Goal: Check status: Check status

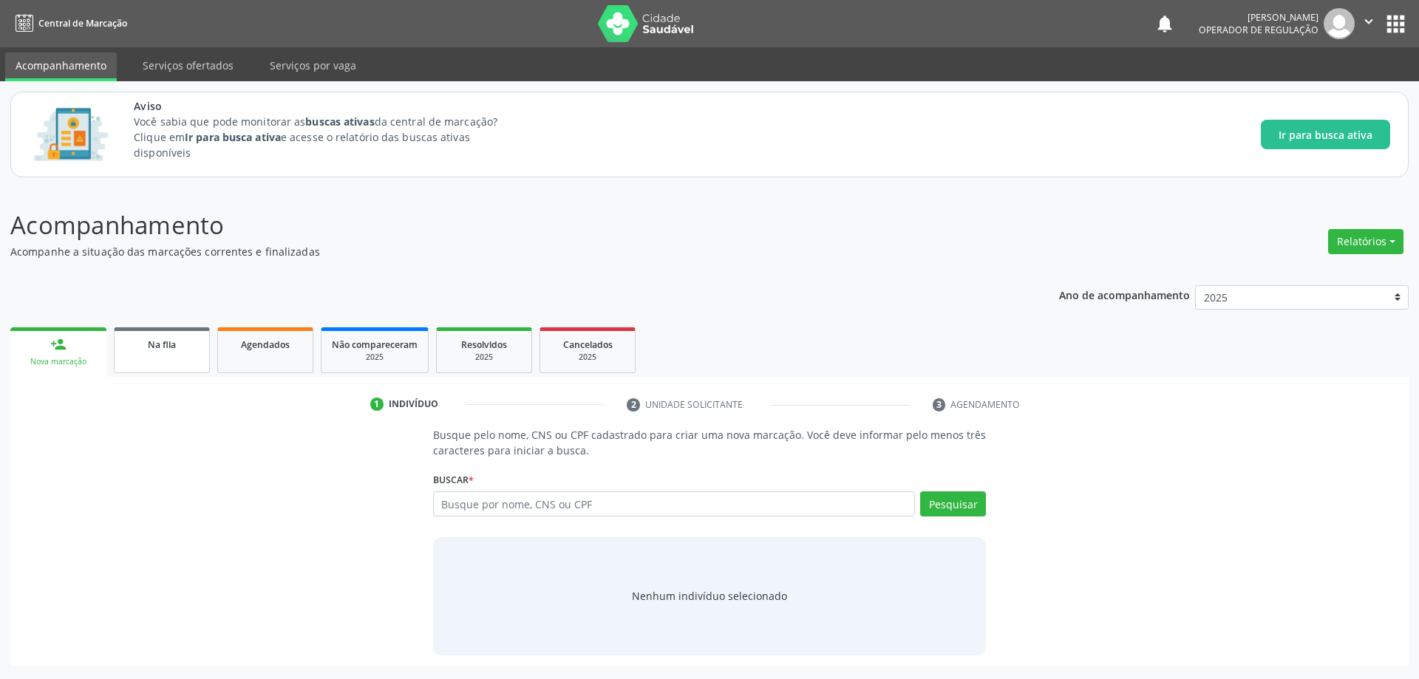
click at [160, 348] on span "Na fila" at bounding box center [162, 345] width 28 height 13
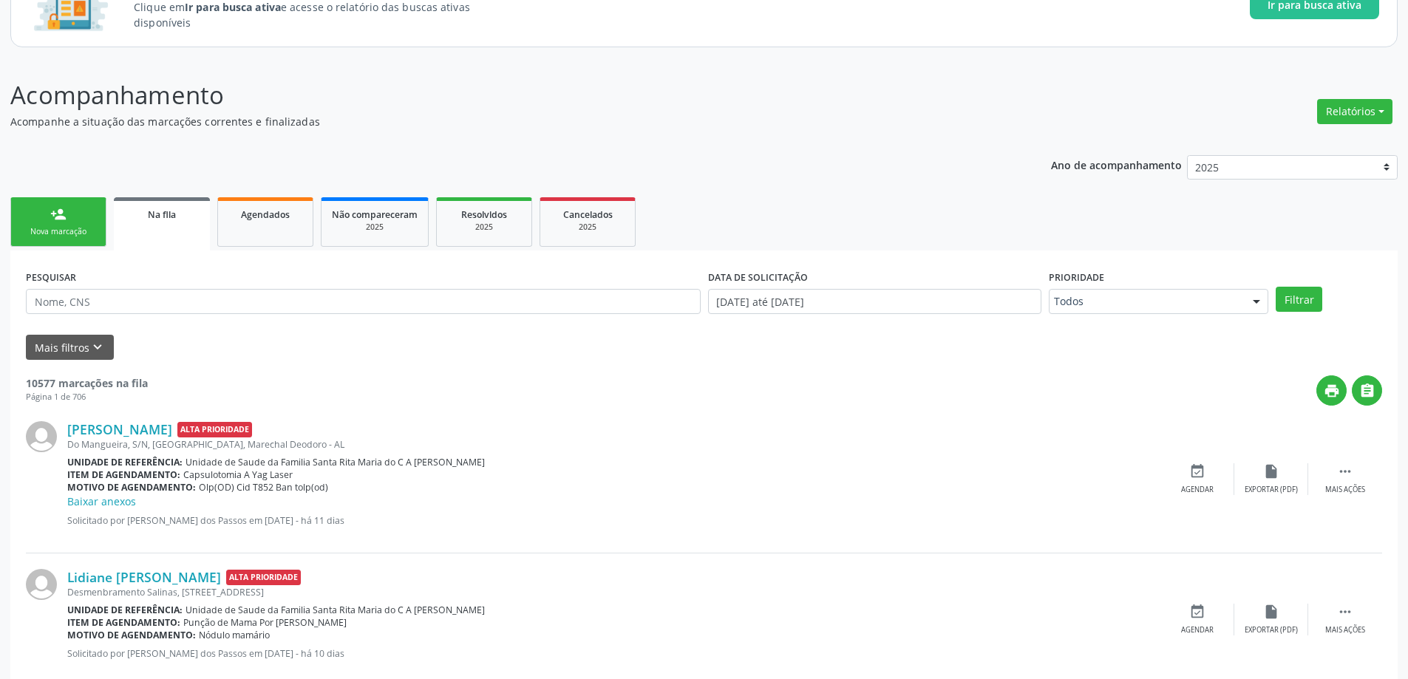
scroll to position [148, 0]
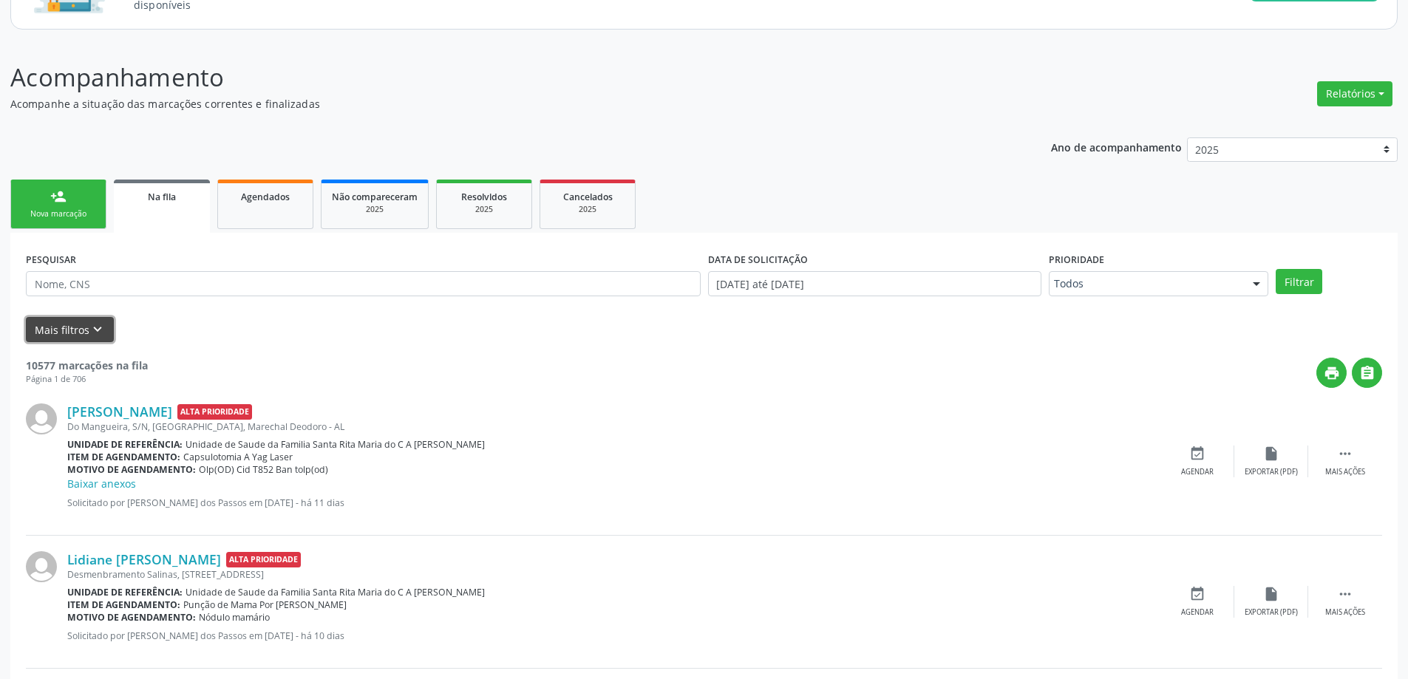
click at [76, 327] on button "Mais filtros keyboard_arrow_down" at bounding box center [70, 330] width 88 height 26
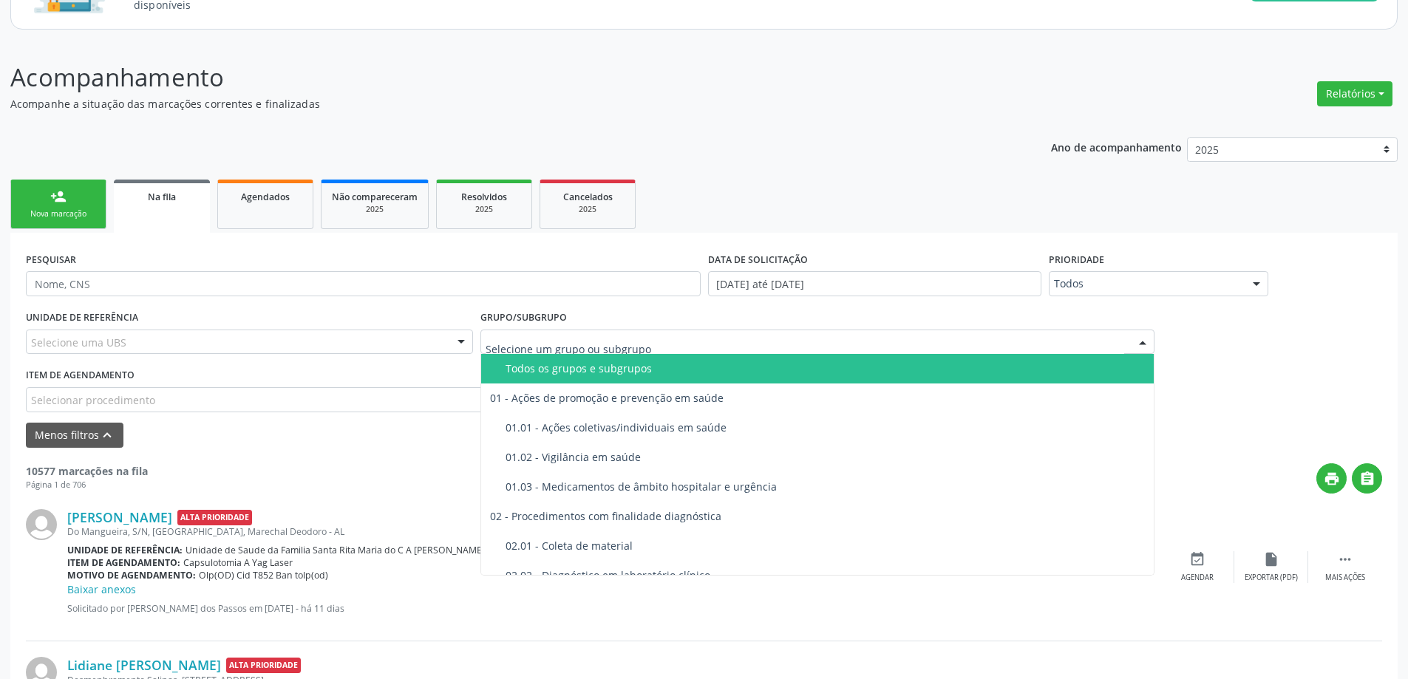
click at [671, 344] on div at bounding box center [817, 342] width 675 height 25
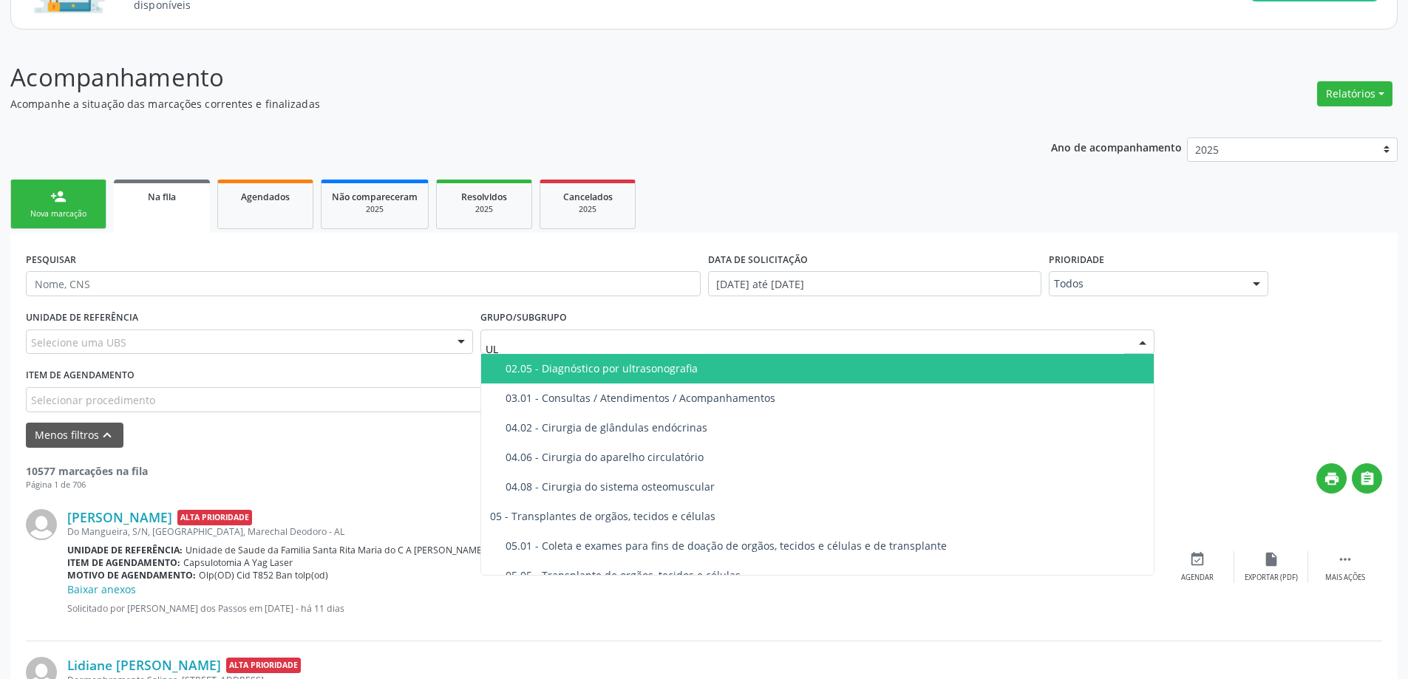
type input "ULT"
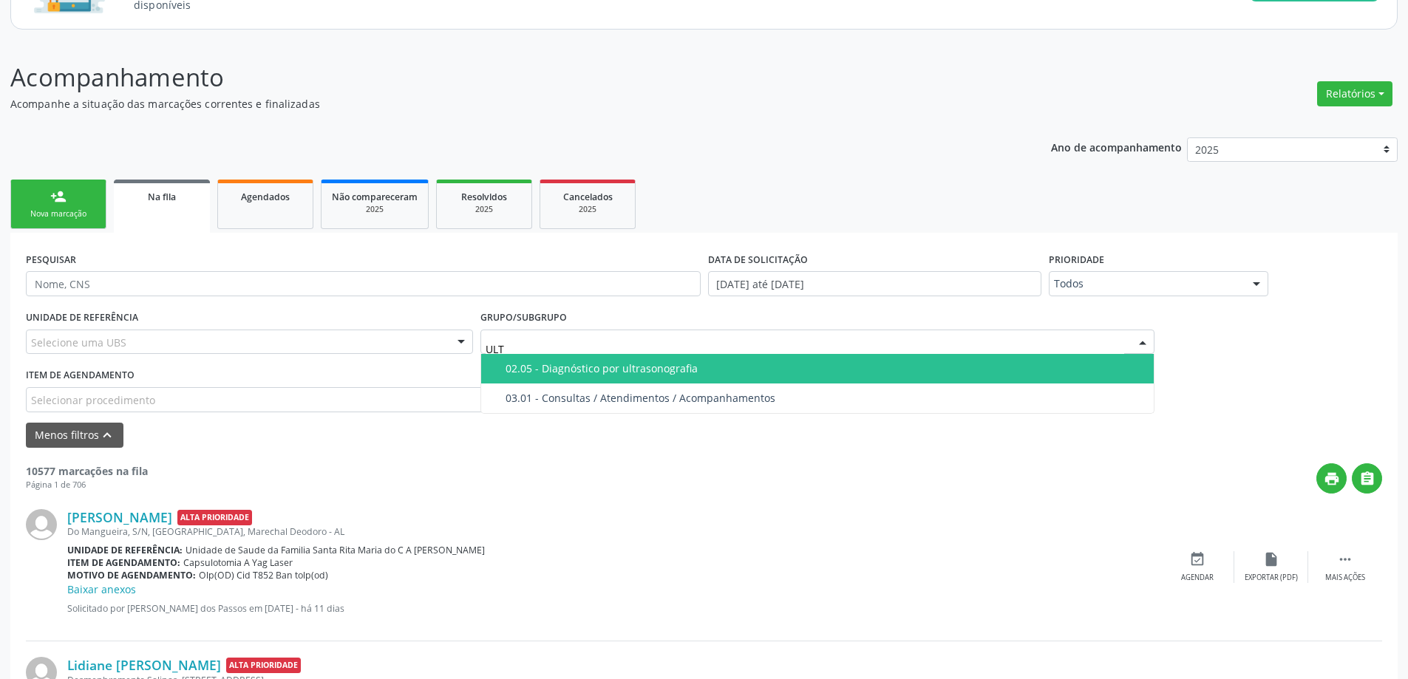
click at [664, 368] on div "02.05 - Diagnóstico por ultrasonografia" at bounding box center [826, 369] width 640 height 12
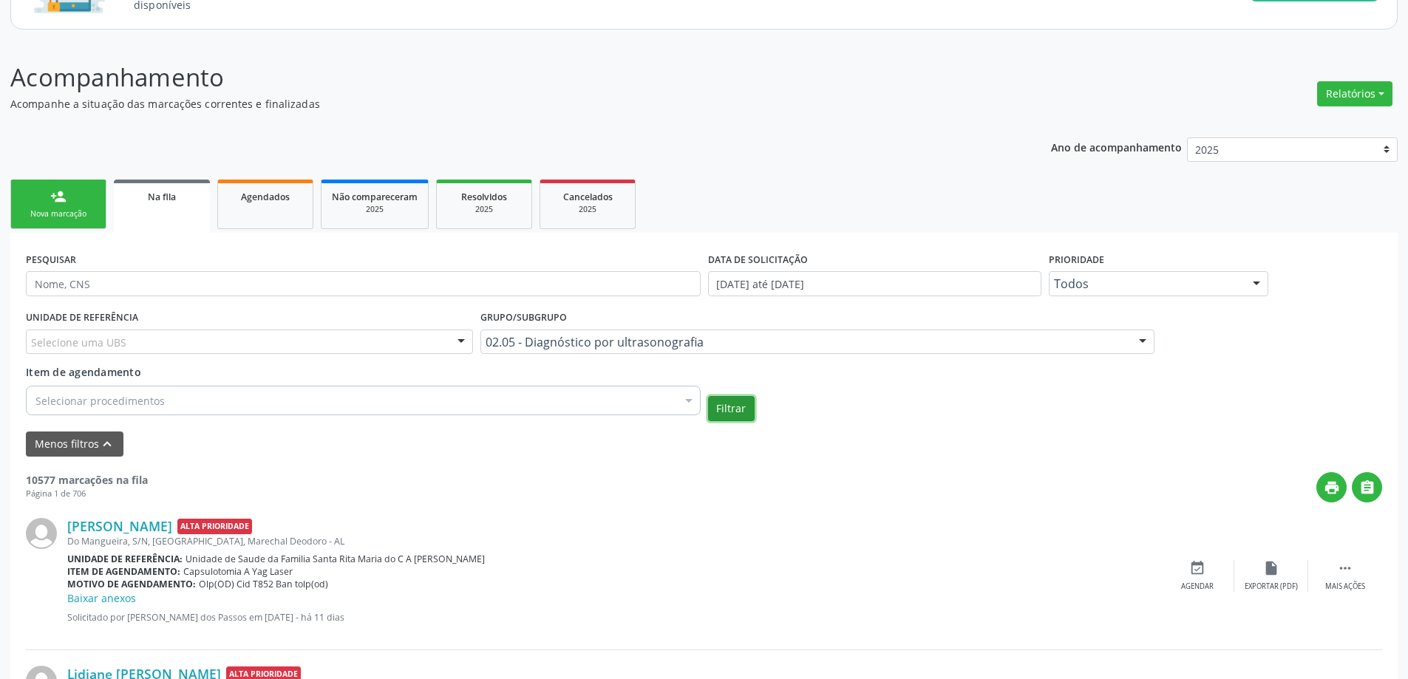
click at [728, 404] on button "Filtrar" at bounding box center [731, 408] width 47 height 25
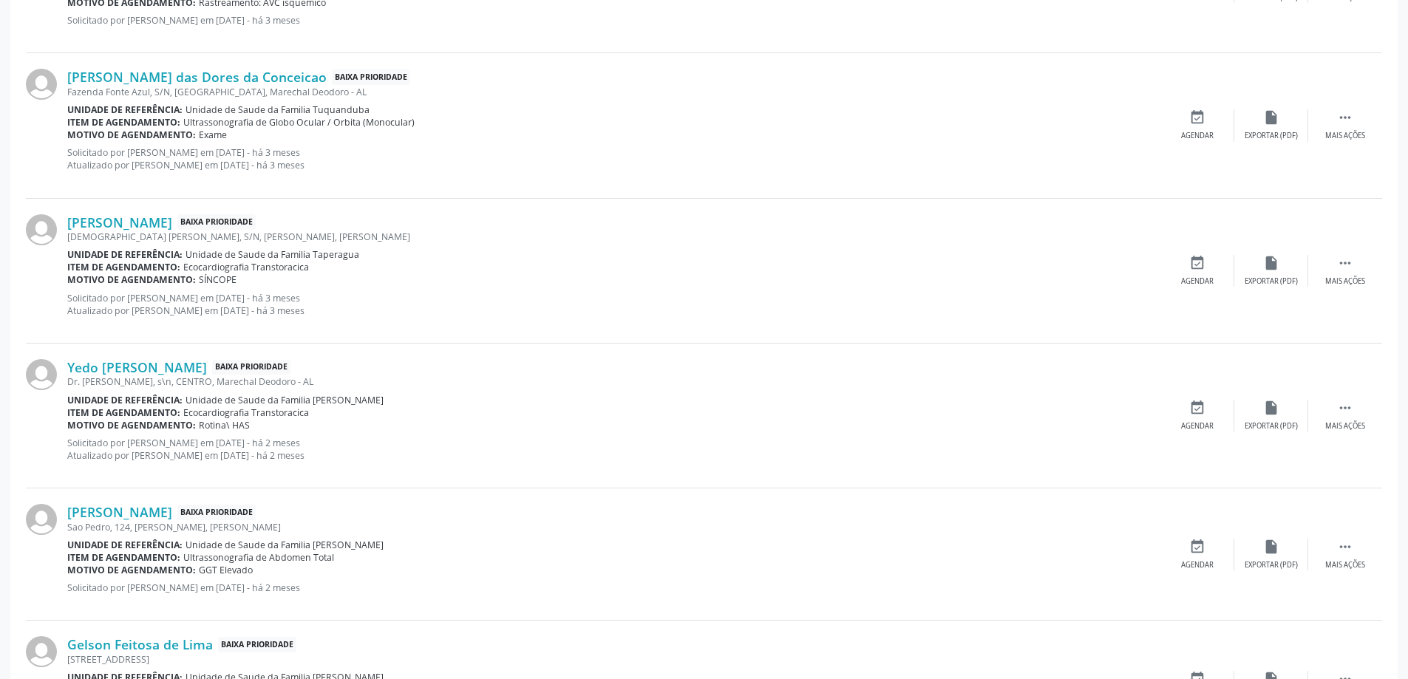
scroll to position [1626, 0]
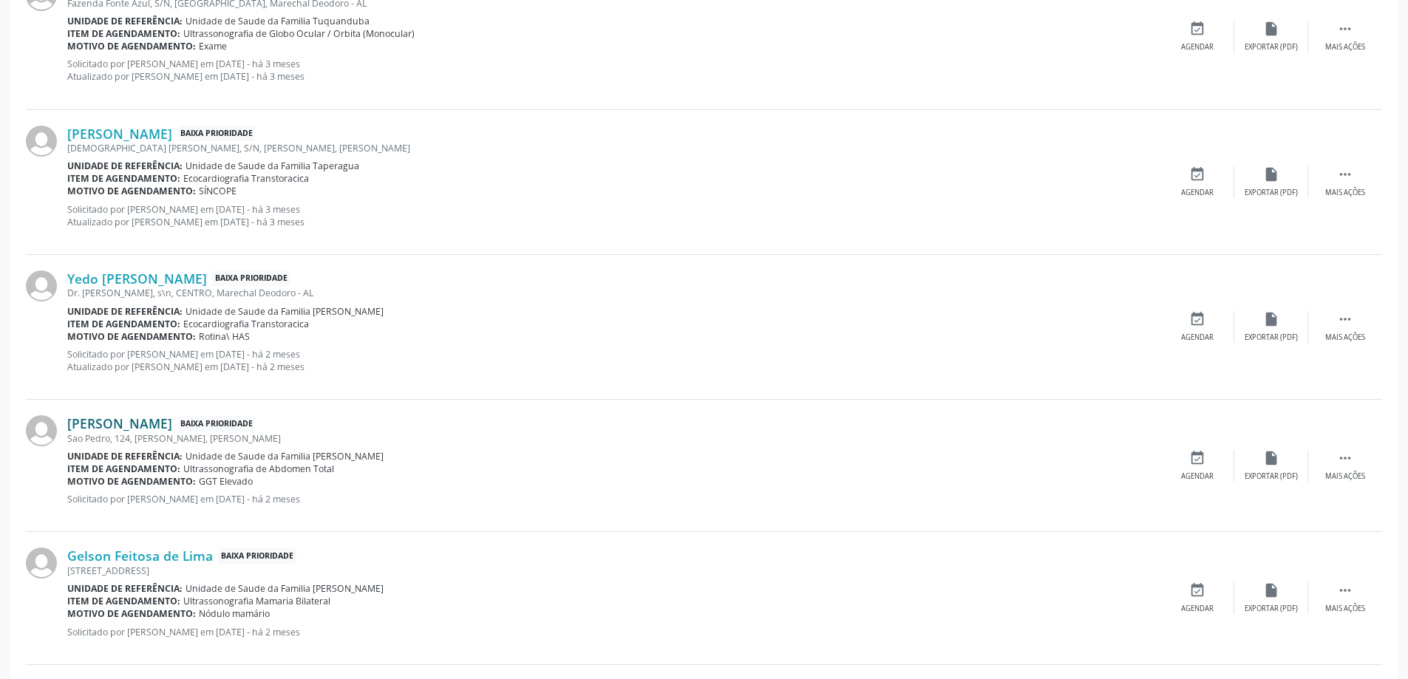
click at [120, 426] on link "[PERSON_NAME]" at bounding box center [119, 423] width 105 height 16
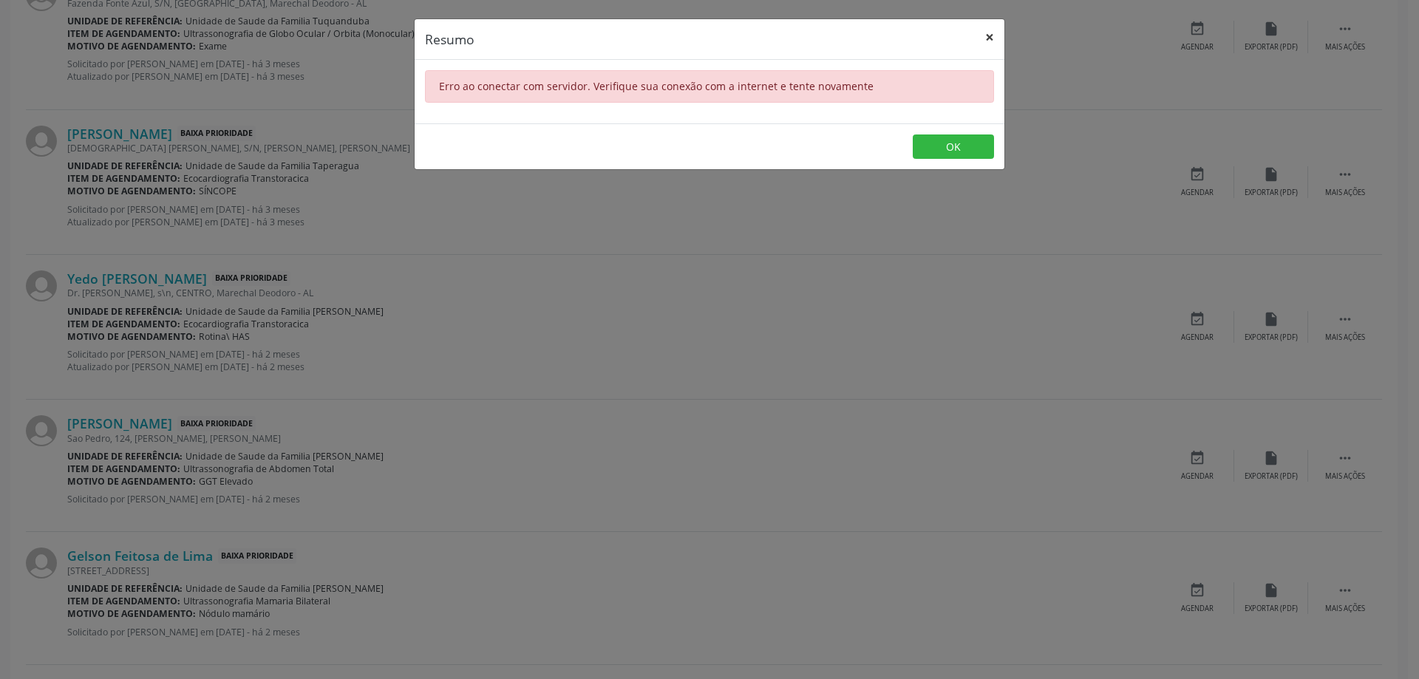
click at [991, 38] on button "×" at bounding box center [990, 37] width 30 height 36
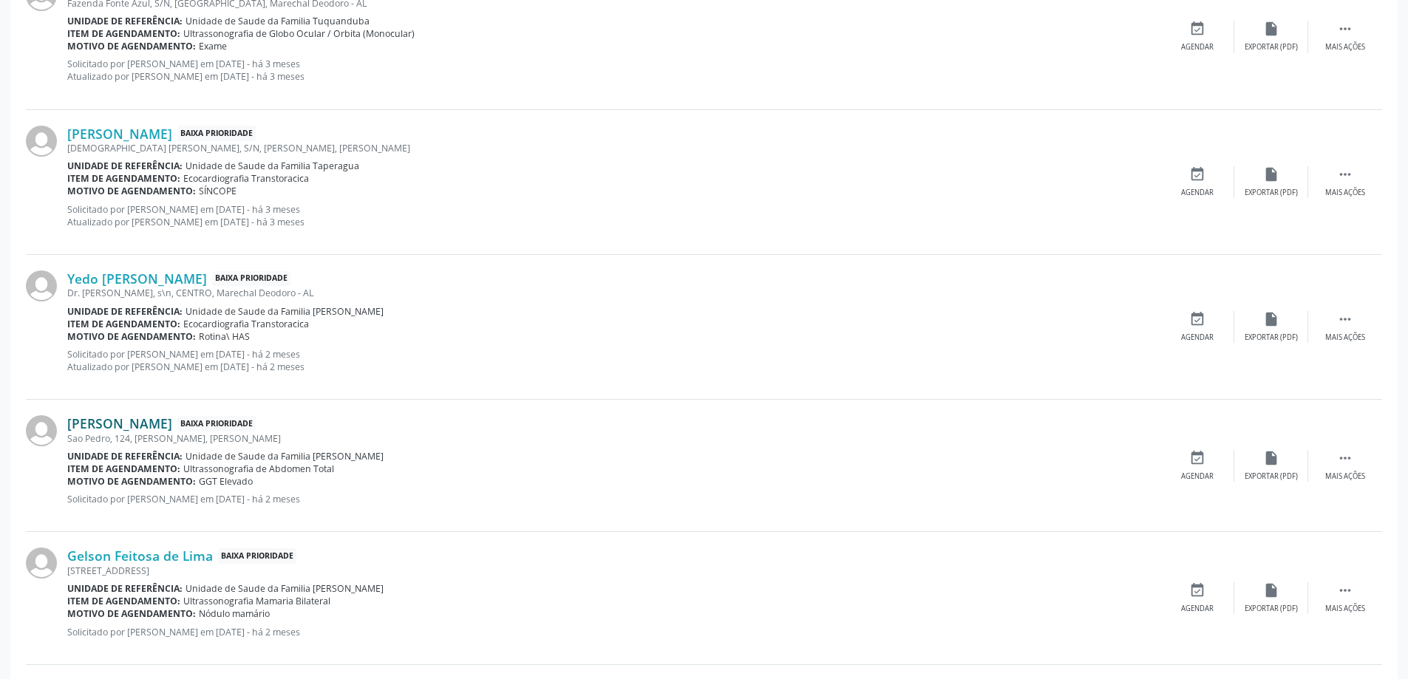
click at [89, 415] on link "[PERSON_NAME]" at bounding box center [119, 423] width 105 height 16
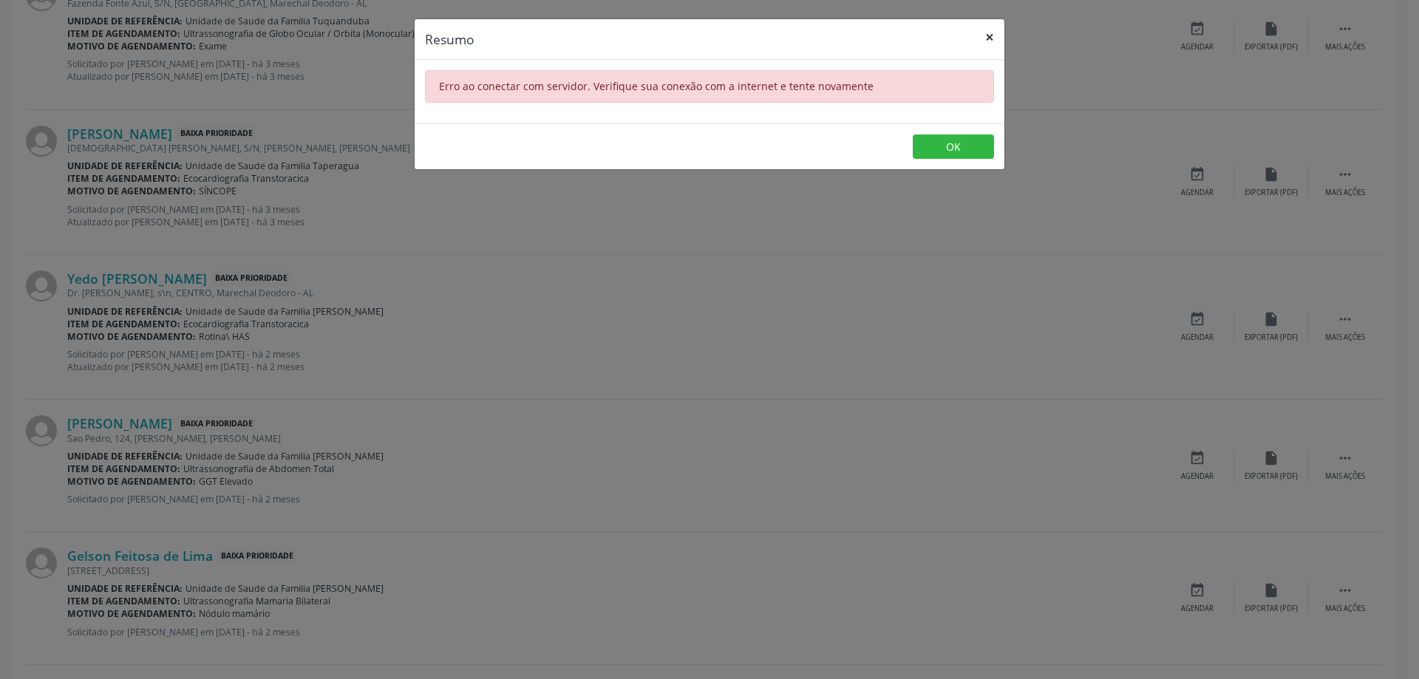
click at [992, 35] on button "×" at bounding box center [990, 37] width 30 height 36
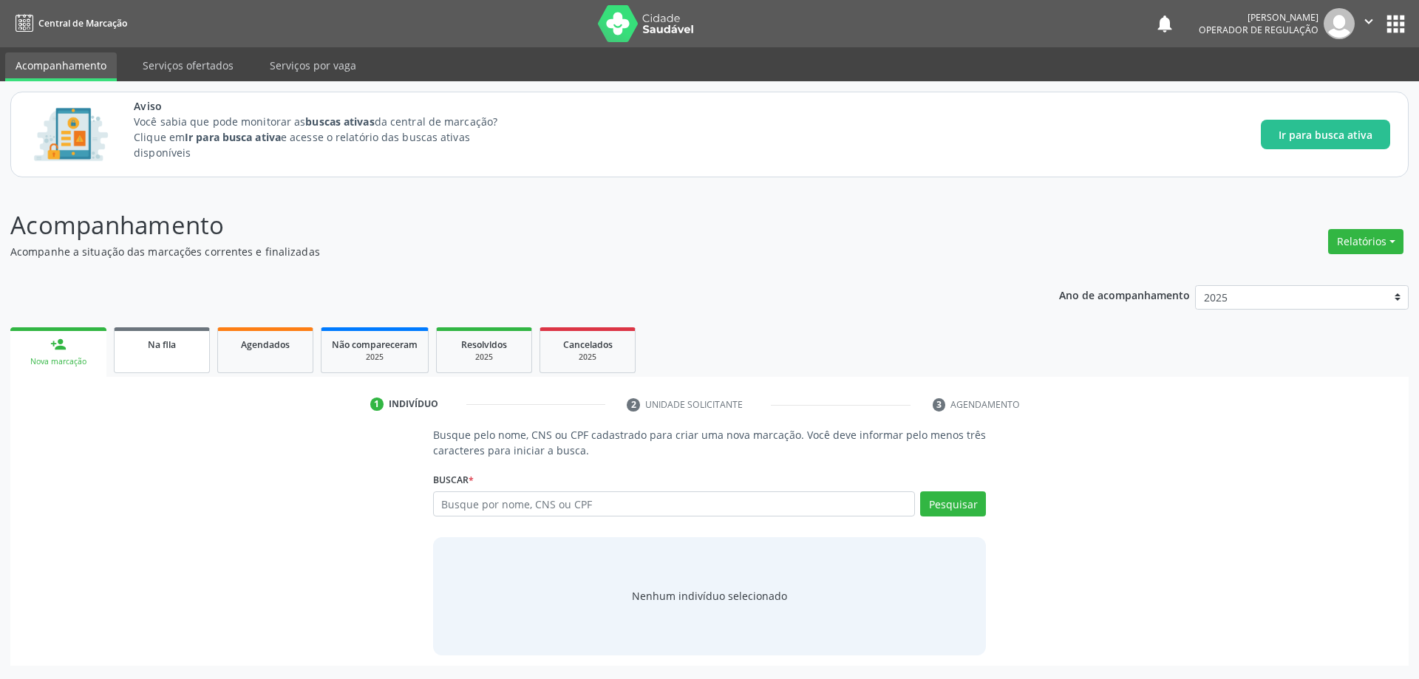
click at [149, 364] on link "Na fila" at bounding box center [162, 350] width 96 height 46
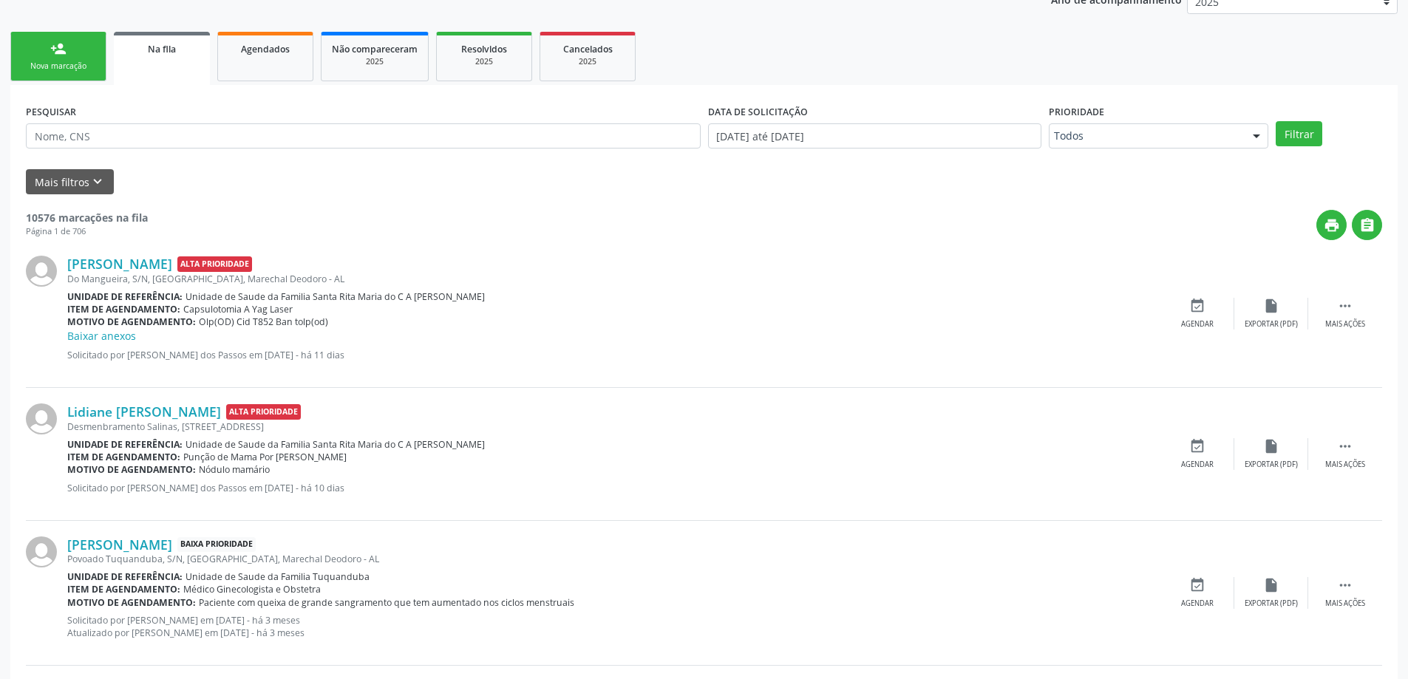
scroll to position [517, 0]
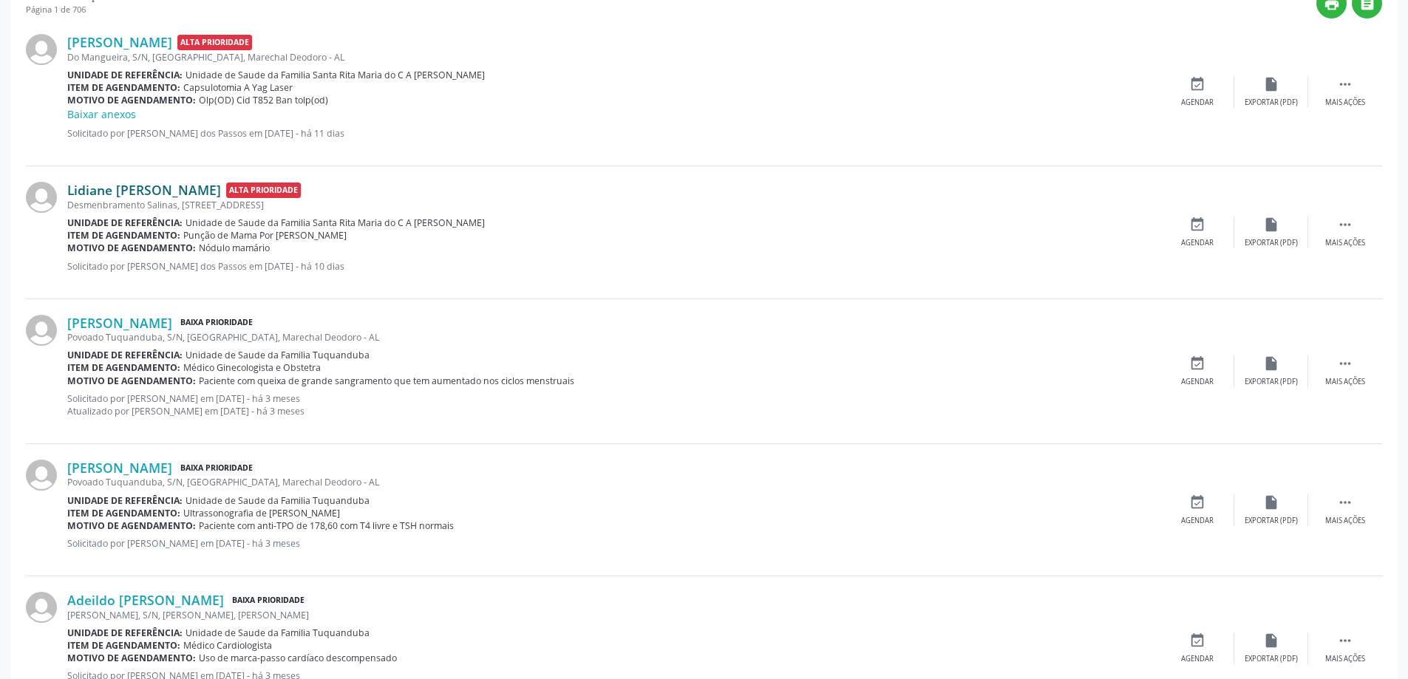
click at [123, 193] on link "Lidiane [PERSON_NAME]" at bounding box center [144, 190] width 154 height 16
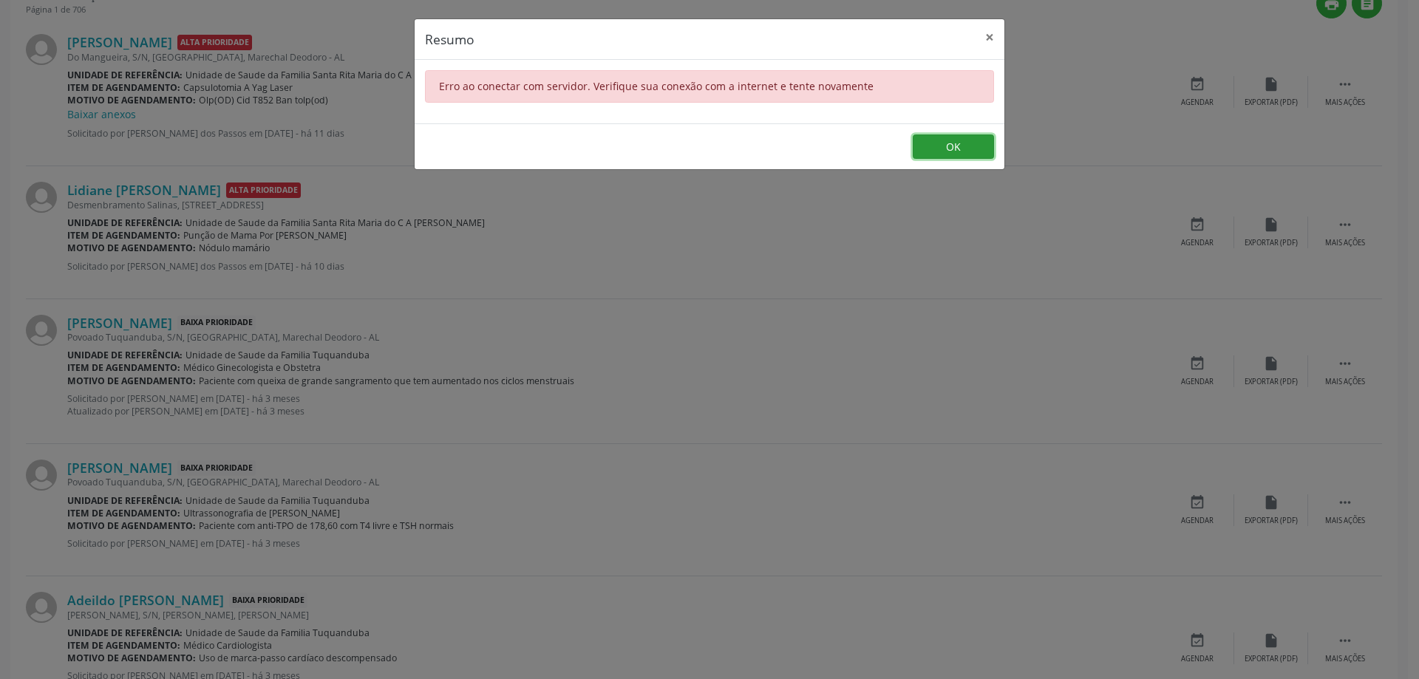
click at [944, 150] on button "OK" at bounding box center [953, 147] width 81 height 25
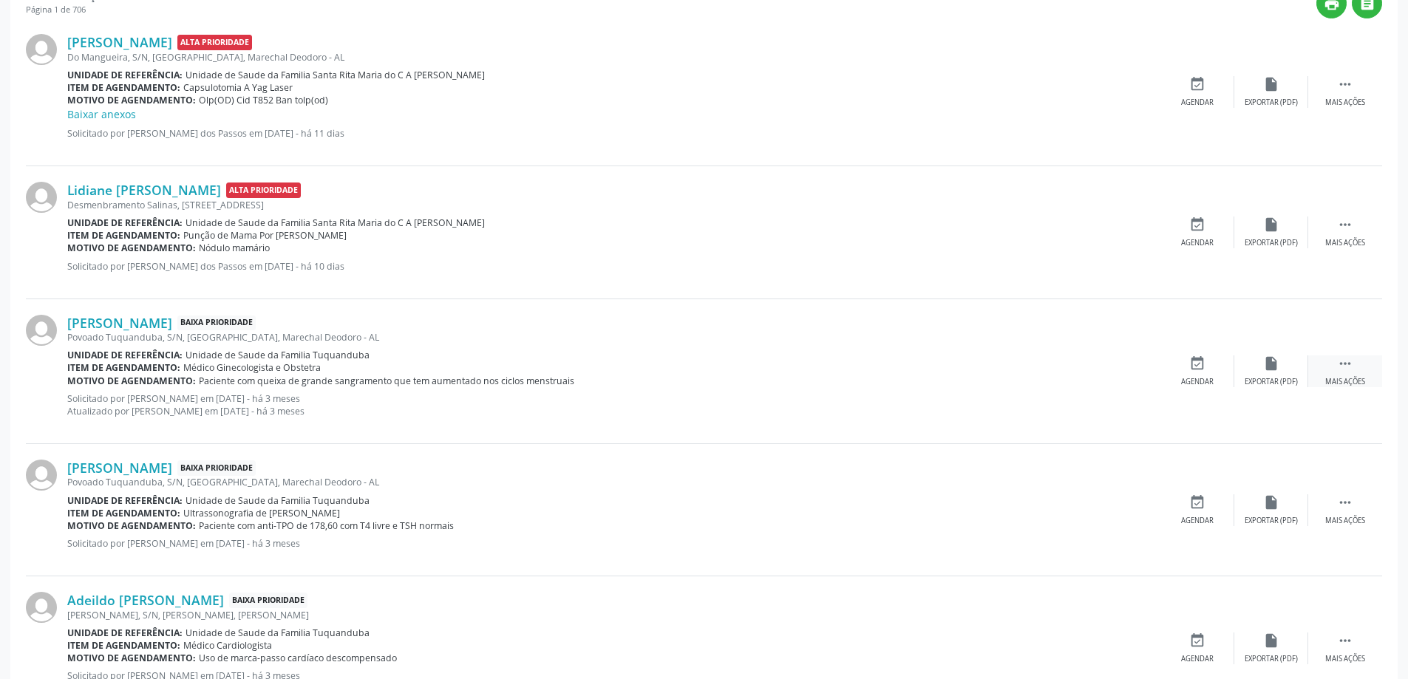
click at [1343, 378] on div "Mais ações" at bounding box center [1345, 382] width 40 height 10
click at [1265, 372] on div "edit Editar" at bounding box center [1271, 372] width 74 height 32
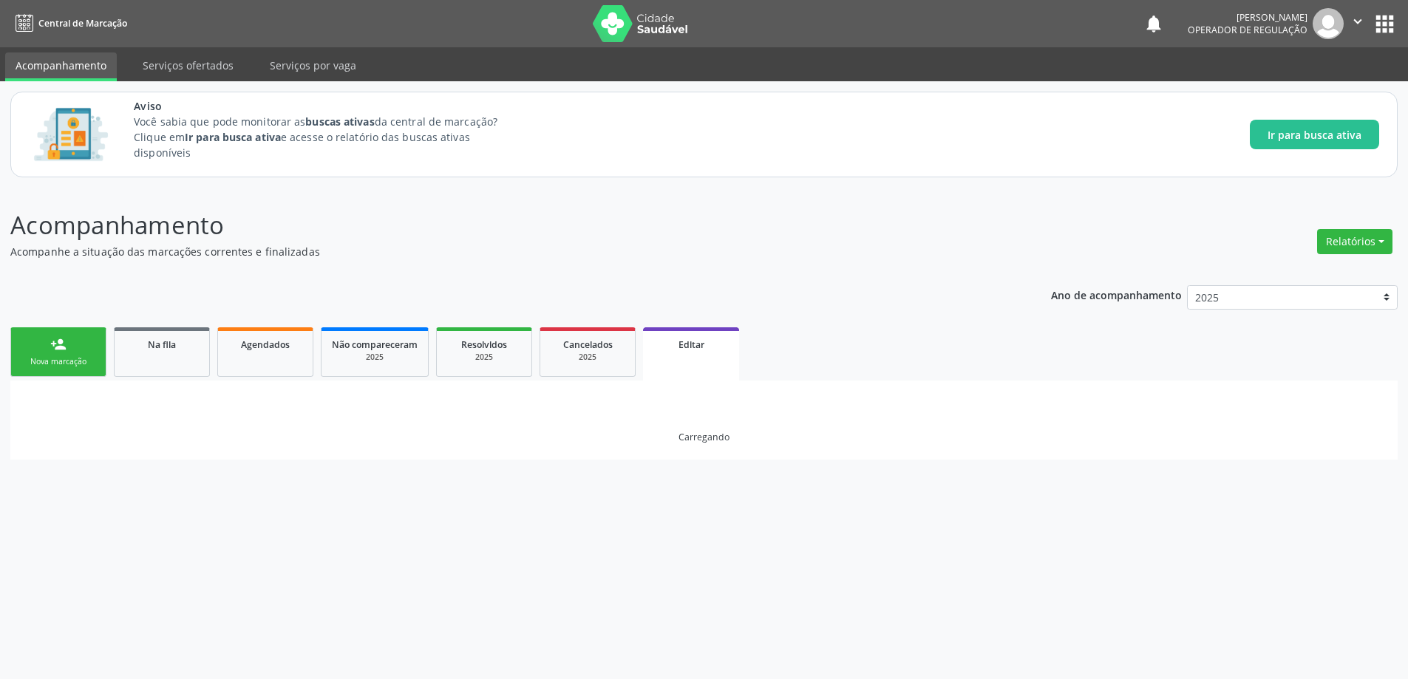
scroll to position [0, 0]
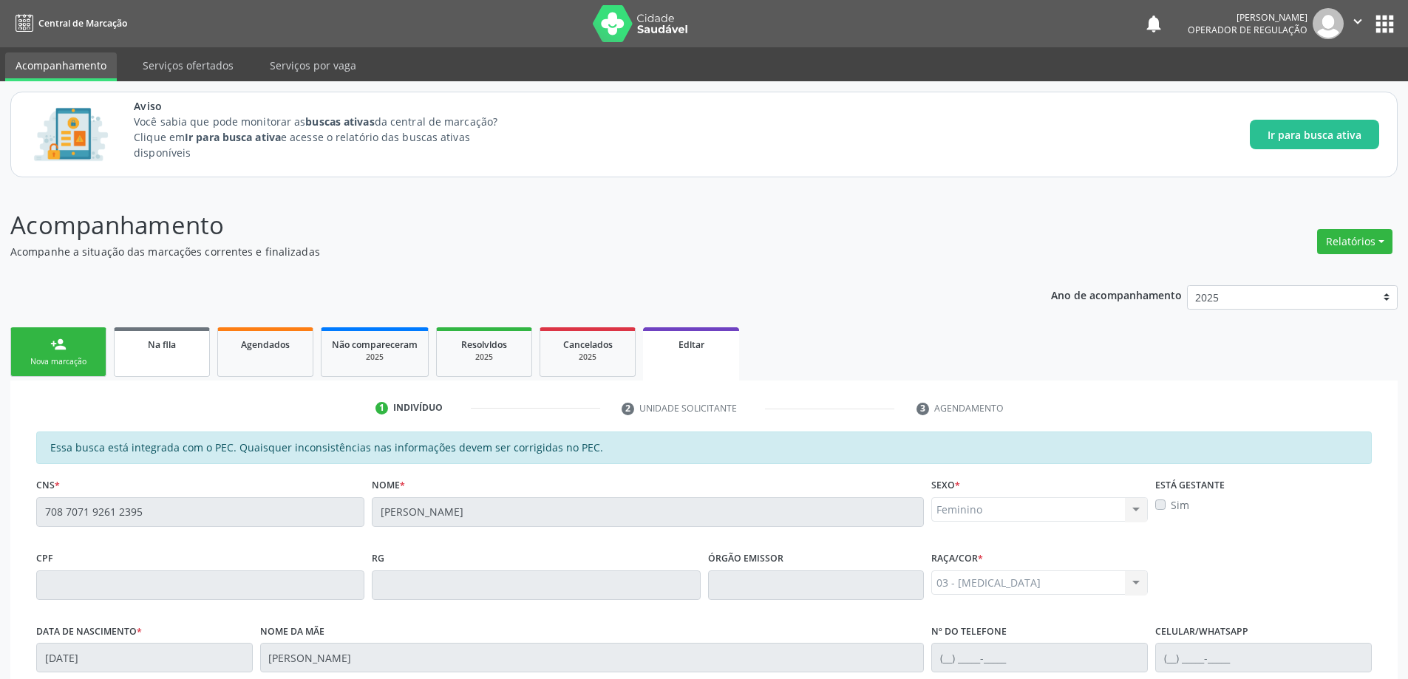
click at [162, 358] on link "Na fila" at bounding box center [162, 352] width 96 height 50
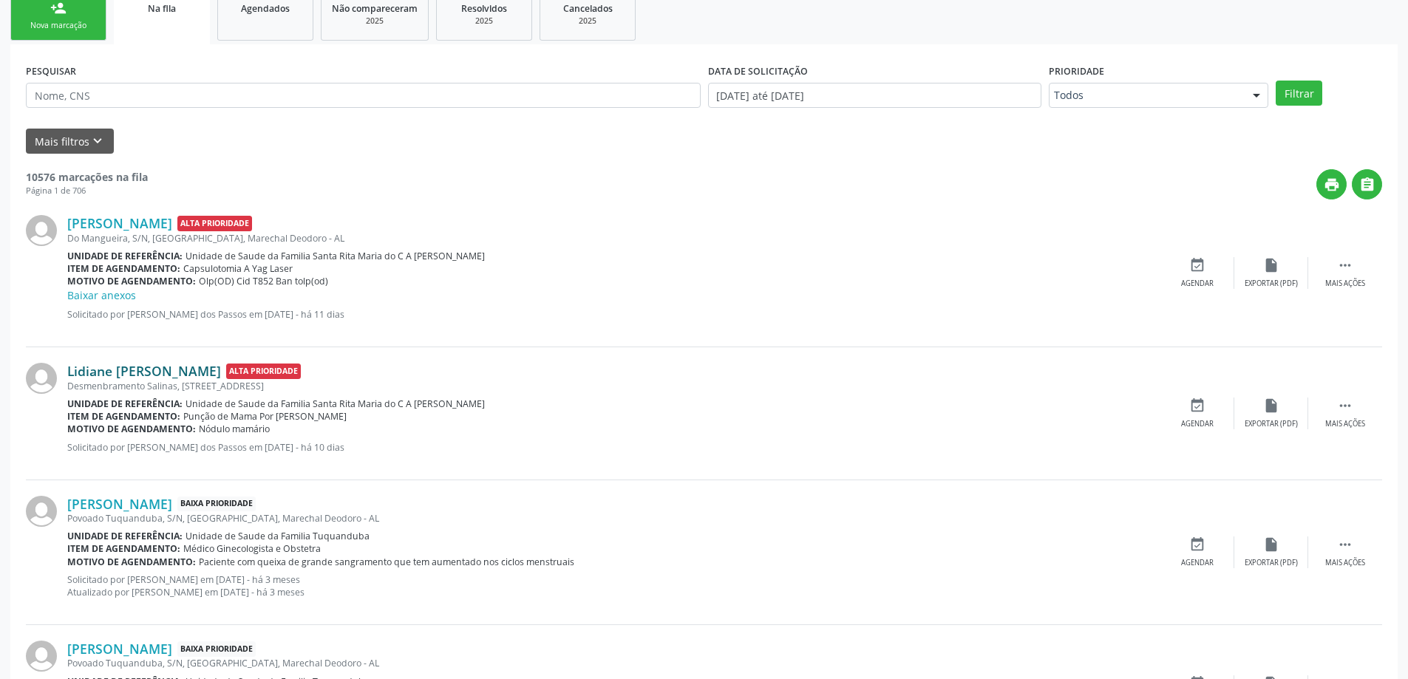
scroll to position [296, 0]
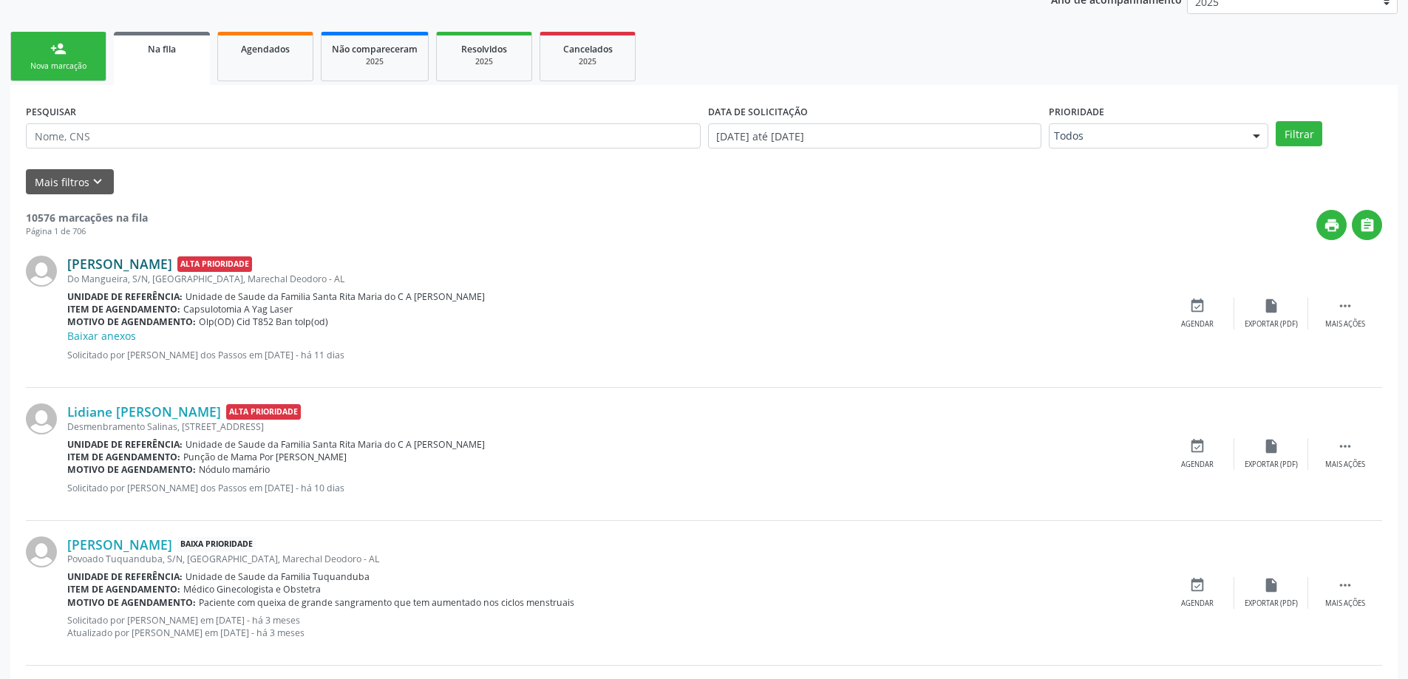
click at [124, 267] on link "[PERSON_NAME]" at bounding box center [119, 264] width 105 height 16
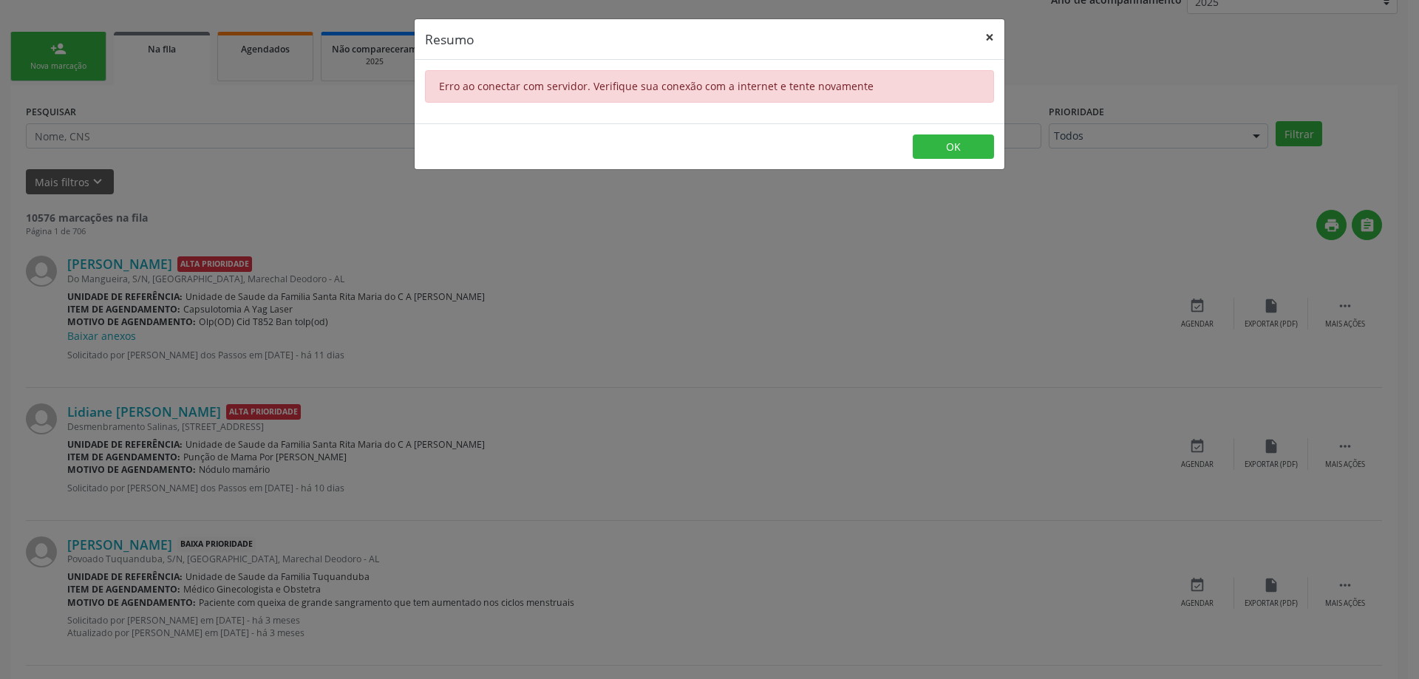
click at [989, 33] on button "×" at bounding box center [990, 37] width 30 height 36
